Goal: Transaction & Acquisition: Obtain resource

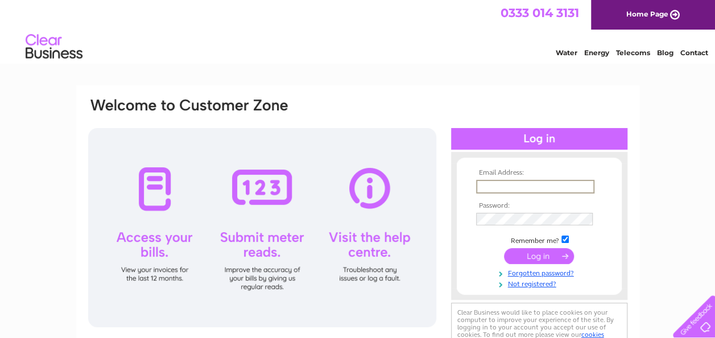
click at [547, 191] on input "text" at bounding box center [535, 187] width 118 height 14
type input "finance@suip.co.uk"
click at [533, 232] on td at bounding box center [539, 230] width 132 height 6
click at [534, 257] on input "submit" at bounding box center [539, 255] width 70 height 16
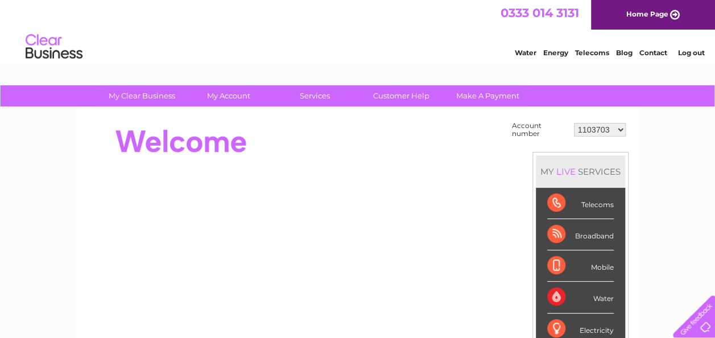
click at [619, 130] on select "1103703 1155990 30303518" at bounding box center [600, 130] width 52 height 14
select select "30303518"
click at [574, 123] on select "1103703 1155990 30303518" at bounding box center [600, 130] width 52 height 14
click at [234, 101] on link "My Account" at bounding box center [228, 95] width 94 height 21
click at [233, 96] on link "My Account" at bounding box center [228, 95] width 94 height 21
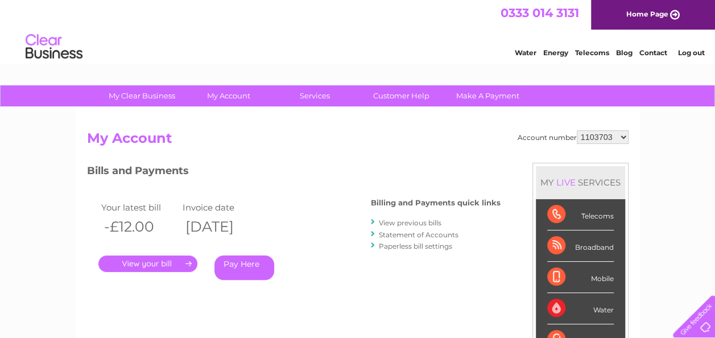
click at [622, 136] on select "1103703 1155990 30303518" at bounding box center [603, 137] width 52 height 14
select select "30303518"
click at [577, 130] on select "1103703 1155990 30303518" at bounding box center [603, 137] width 52 height 14
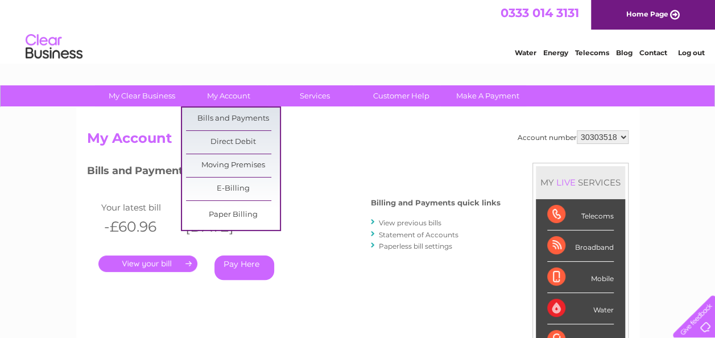
click at [222, 113] on link "Bills and Payments" at bounding box center [233, 118] width 94 height 23
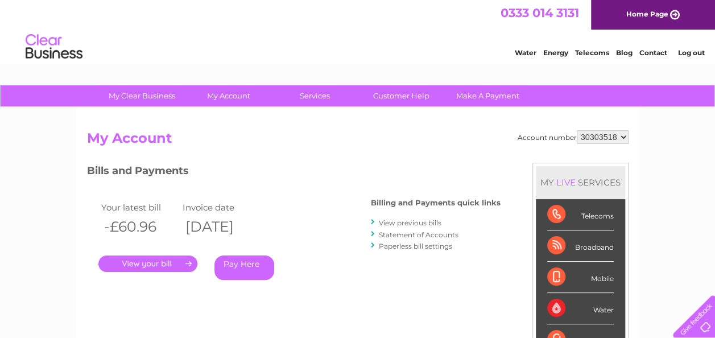
click at [150, 263] on link "." at bounding box center [147, 263] width 99 height 16
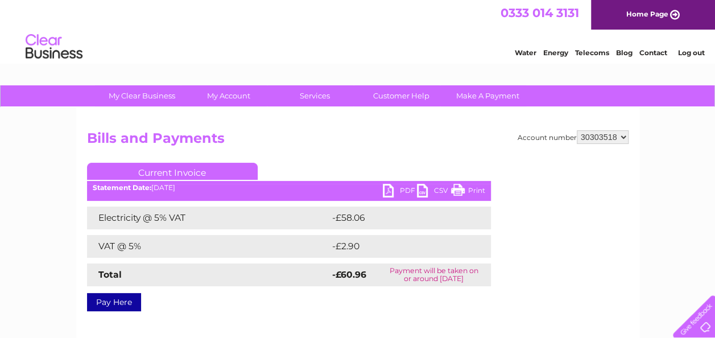
click at [388, 191] on link "PDF" at bounding box center [400, 192] width 34 height 16
click at [619, 138] on select "1103703 1155990 30303518" at bounding box center [603, 137] width 52 height 14
select select "1155990"
click at [577, 130] on select "1103703 1155990 30303518" at bounding box center [603, 137] width 52 height 14
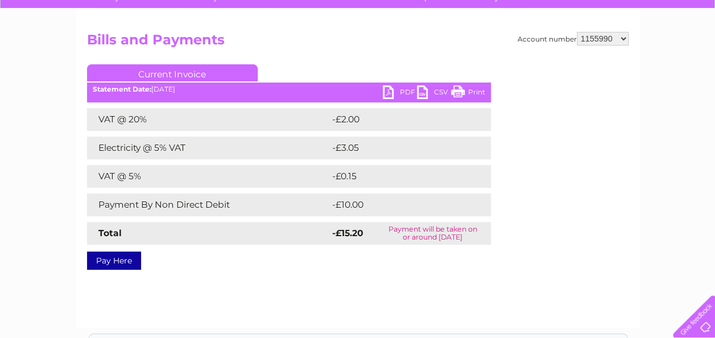
scroll to position [110, 0]
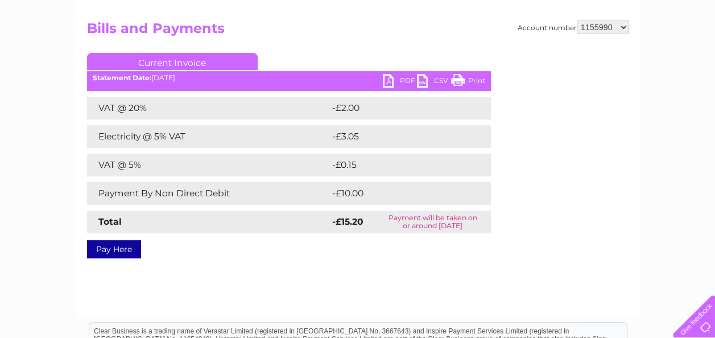
click at [391, 80] on link "PDF" at bounding box center [400, 82] width 34 height 16
click at [399, 84] on link "PDF" at bounding box center [400, 82] width 34 height 16
click at [391, 77] on link "PDF" at bounding box center [400, 82] width 34 height 16
click at [585, 28] on select "1103703 1155990 30303518" at bounding box center [603, 27] width 52 height 14
select select "30303518"
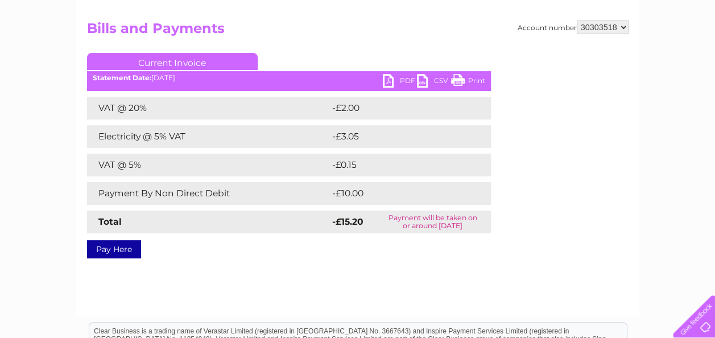
click at [577, 20] on select "1103703 1155990 30303518" at bounding box center [603, 27] width 52 height 14
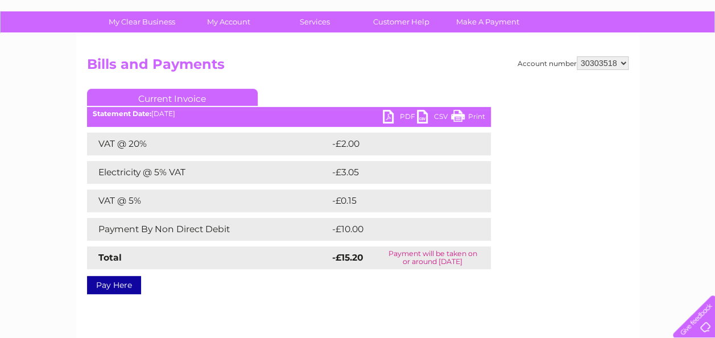
scroll to position [53, 0]
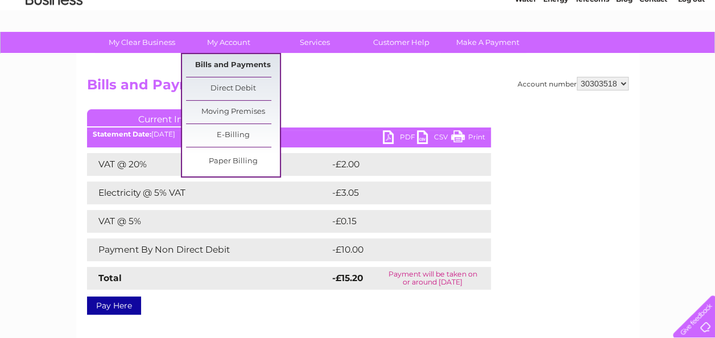
click at [235, 69] on link "Bills and Payments" at bounding box center [233, 65] width 94 height 23
click at [232, 60] on link "Bills and Payments" at bounding box center [233, 65] width 94 height 23
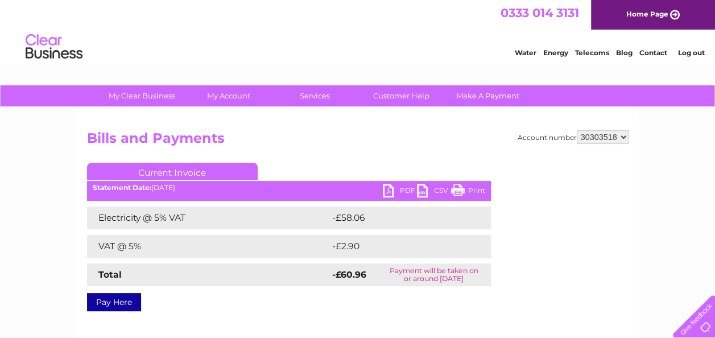
click at [401, 193] on link "PDF" at bounding box center [400, 192] width 34 height 16
click at [397, 189] on link "PDF" at bounding box center [400, 192] width 34 height 16
click at [405, 189] on link "PDF" at bounding box center [400, 192] width 34 height 16
click at [406, 189] on link "PDF" at bounding box center [400, 192] width 34 height 16
click at [389, 190] on link "PDF" at bounding box center [400, 192] width 34 height 16
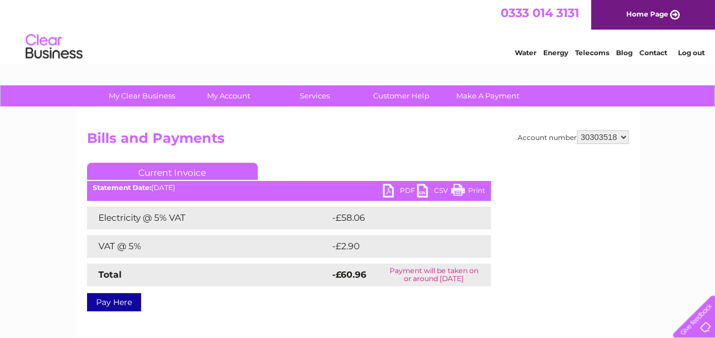
click at [389, 197] on link "PDF" at bounding box center [400, 192] width 34 height 16
click at [380, 193] on div "PDF CSV Print Statement Date: 02/09/2025" at bounding box center [289, 192] width 404 height 17
click at [392, 191] on link "PDF" at bounding box center [400, 192] width 34 height 16
